Goal: Task Accomplishment & Management: Use online tool/utility

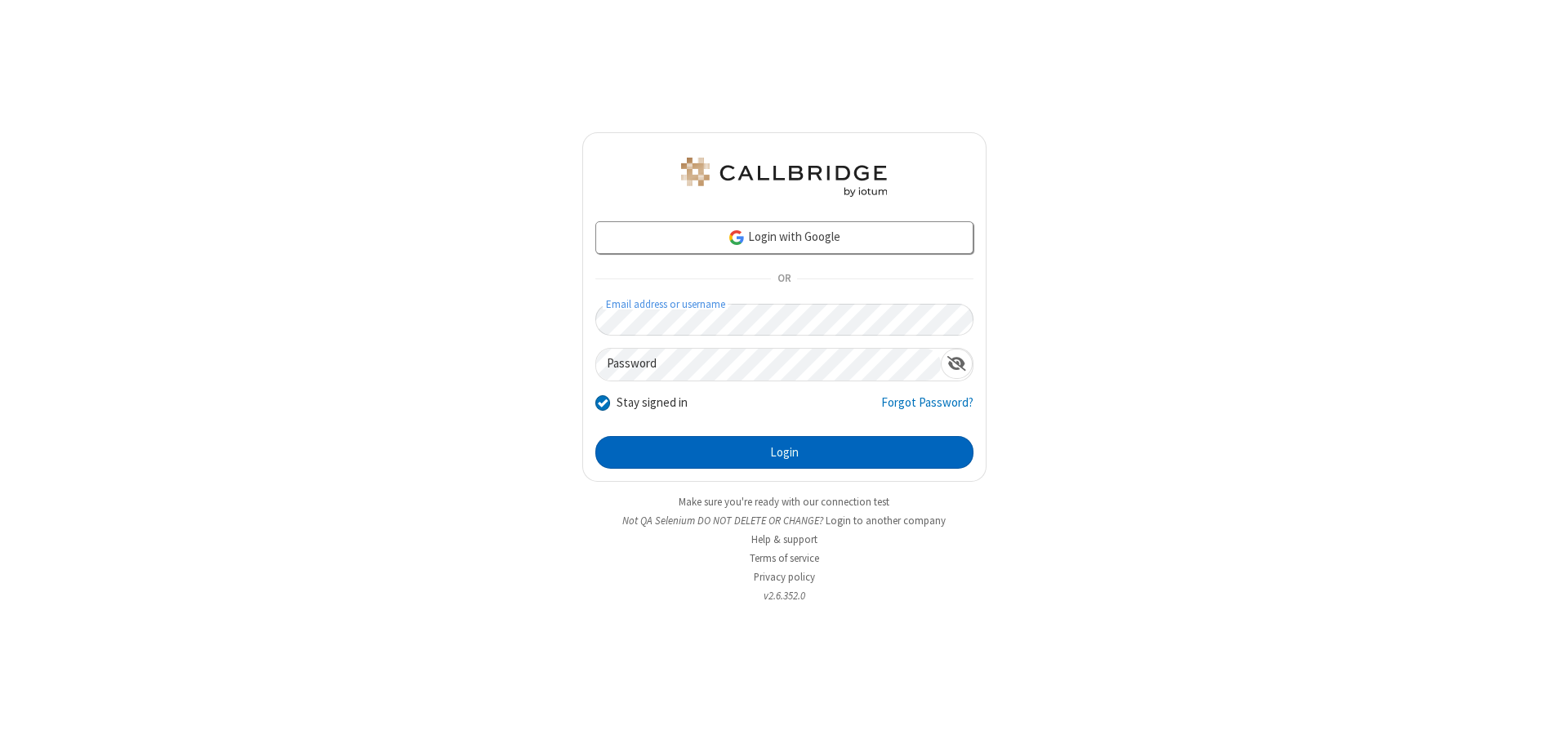
click at [784, 452] on button "Login" at bounding box center [784, 452] width 378 height 33
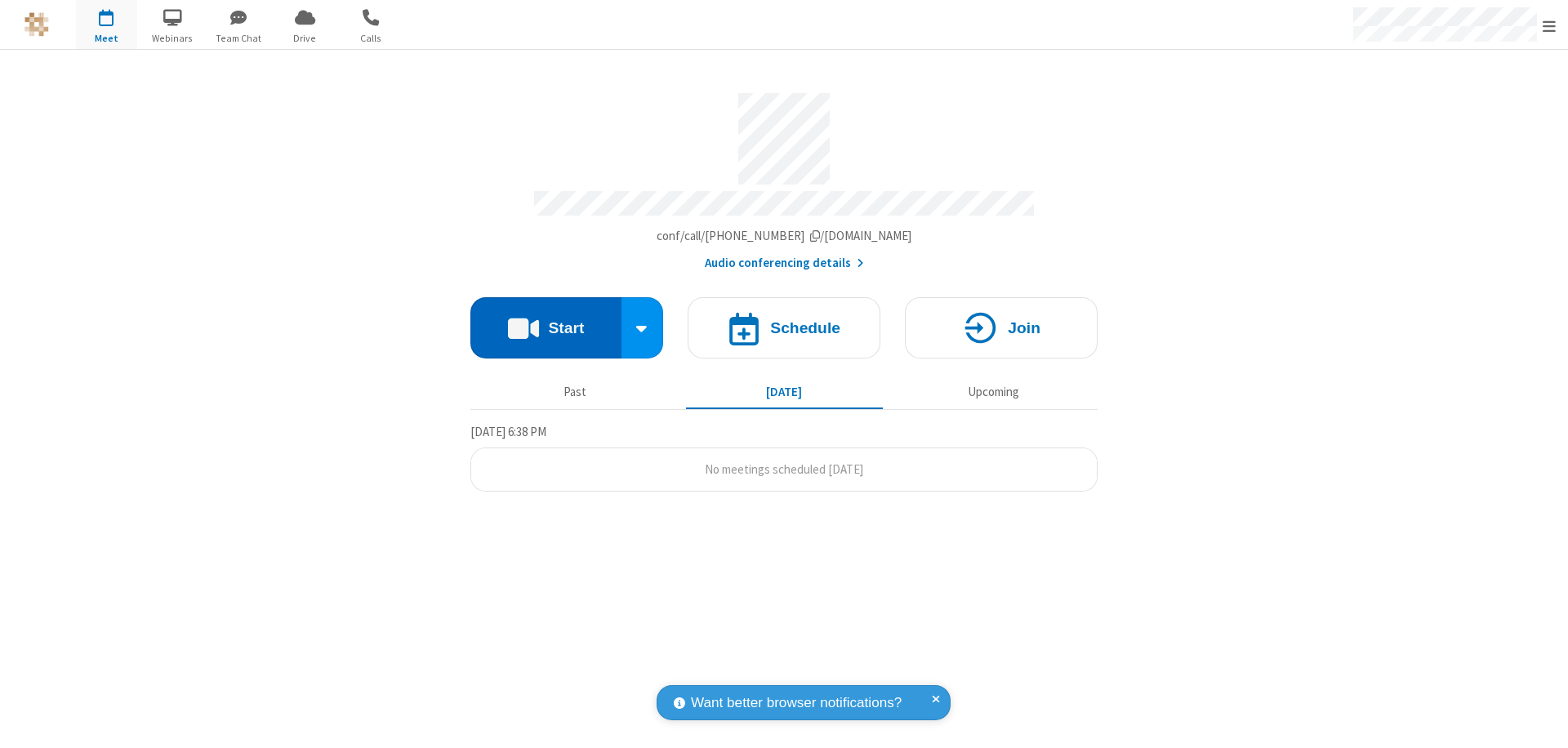
click at [545, 320] on button "Start" at bounding box center [546, 327] width 151 height 61
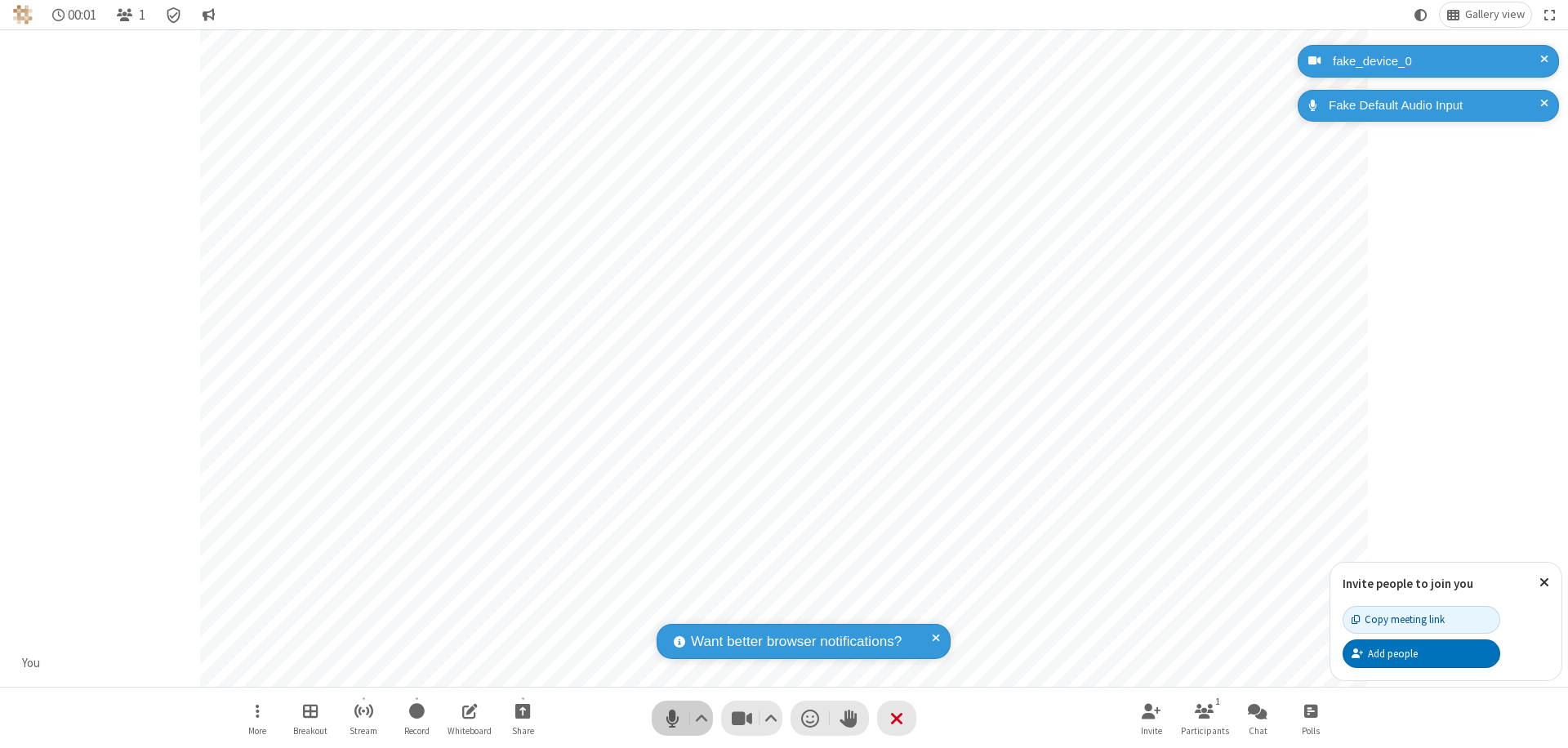
click at [672, 718] on span "Mute (⌘+Shift+A)" at bounding box center [672, 719] width 25 height 24
click at [672, 718] on span "Unmute (⌘+Shift+A)" at bounding box center [672, 719] width 25 height 24
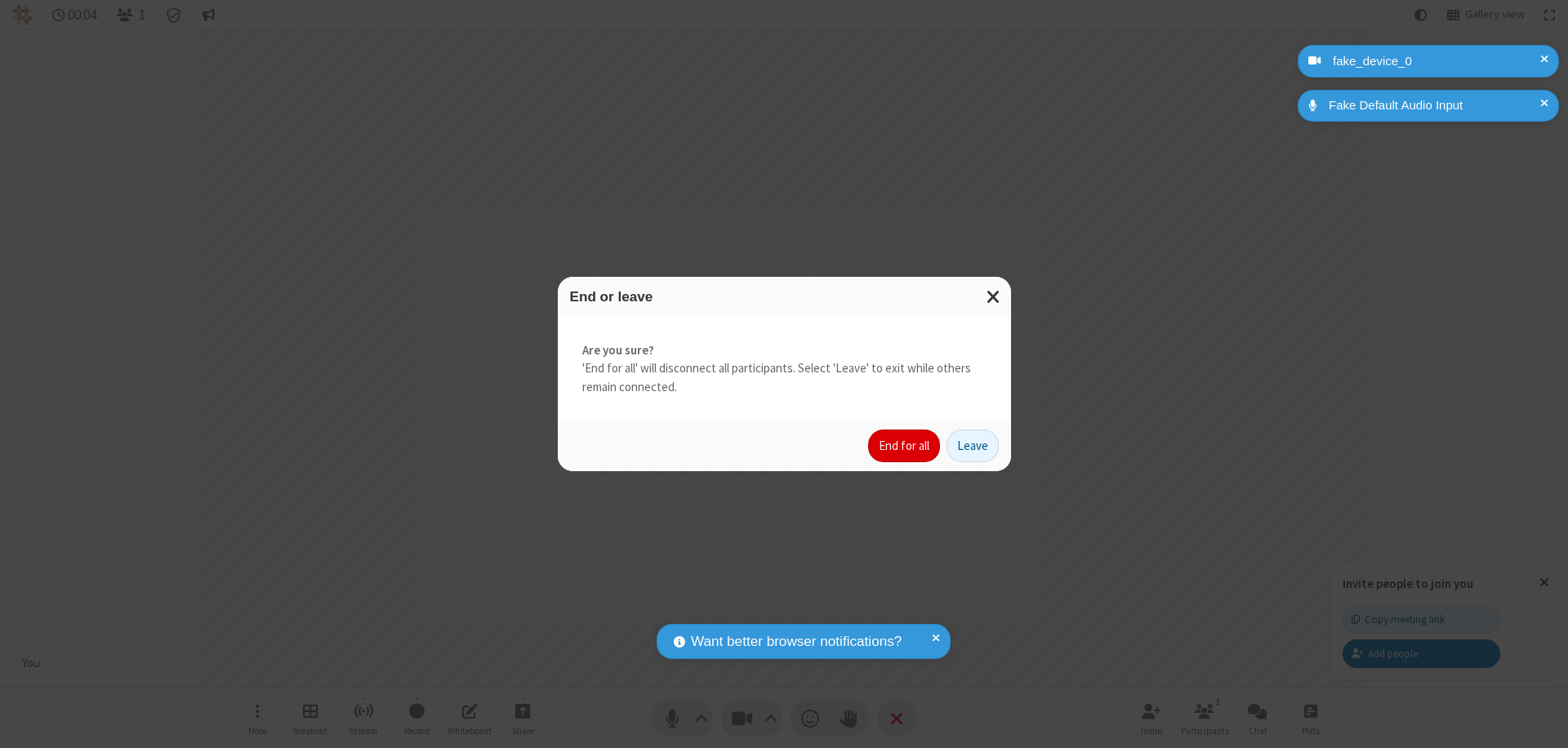
click at [904, 446] on button "End for all" at bounding box center [903, 446] width 72 height 33
